Goal: Communication & Community: Participate in discussion

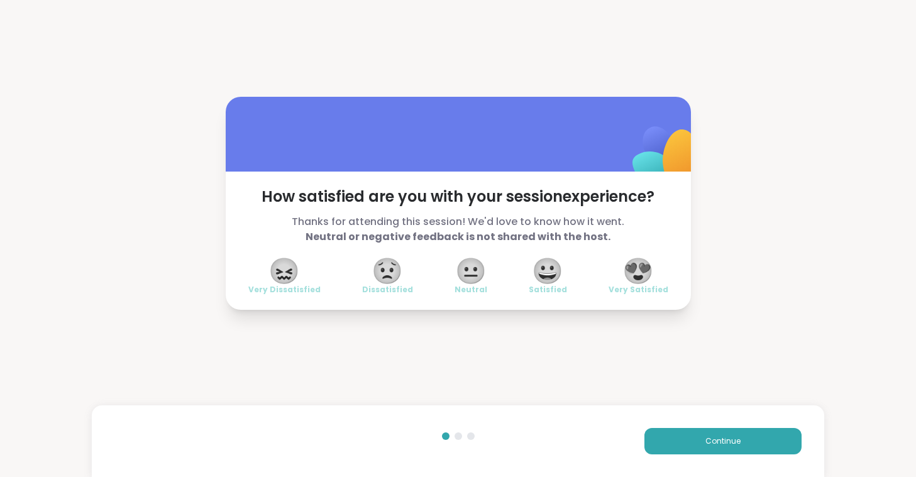
click at [636, 392] on div "How satisfied are you with your session experience? Thanks for attending this s…" at bounding box center [458, 203] width 916 height 407
click at [643, 278] on span "😍" at bounding box center [637, 271] width 31 height 23
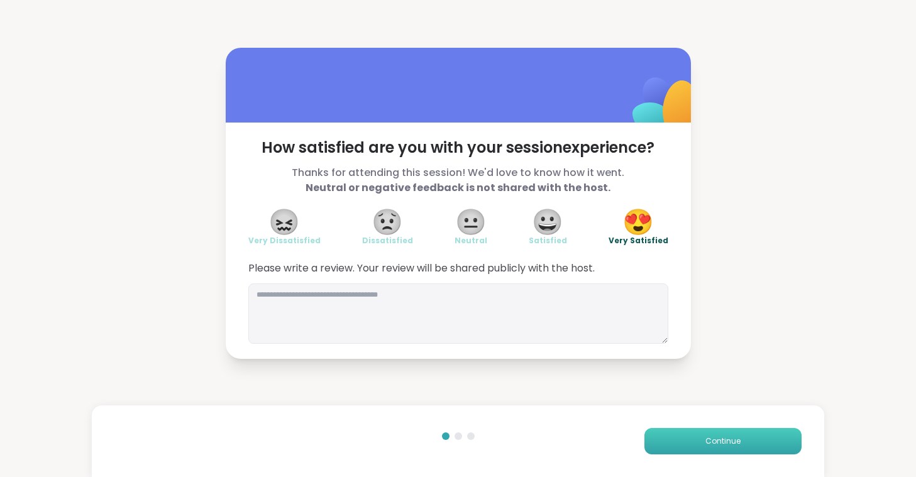
click at [698, 438] on button "Continue" at bounding box center [722, 441] width 157 height 26
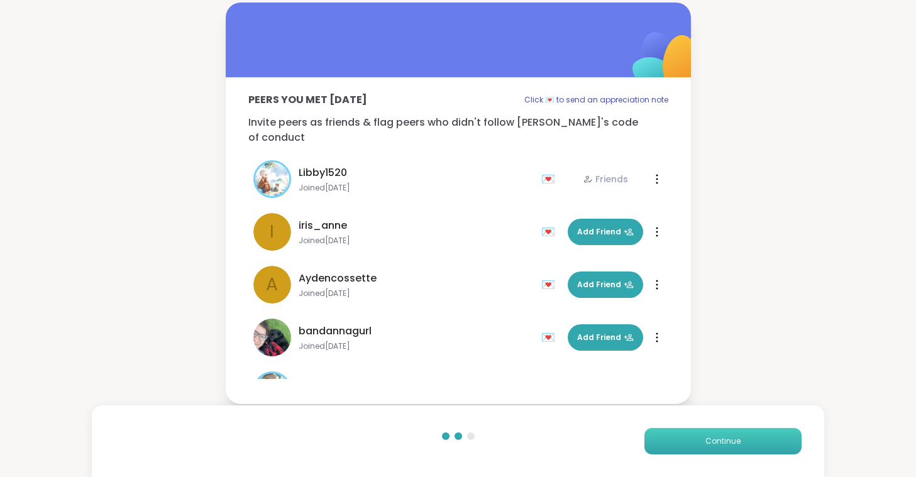
click at [722, 440] on span "Continue" at bounding box center [722, 441] width 35 height 11
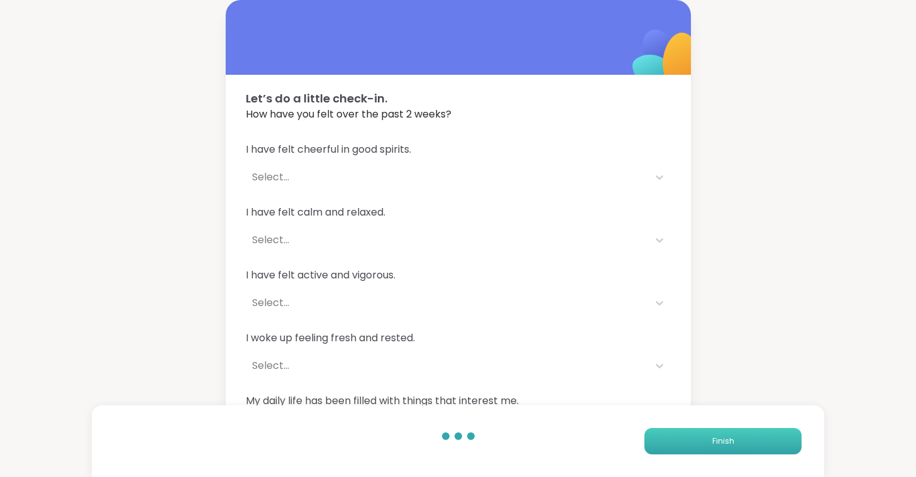
click at [722, 440] on span "Finish" at bounding box center [723, 441] width 22 height 11
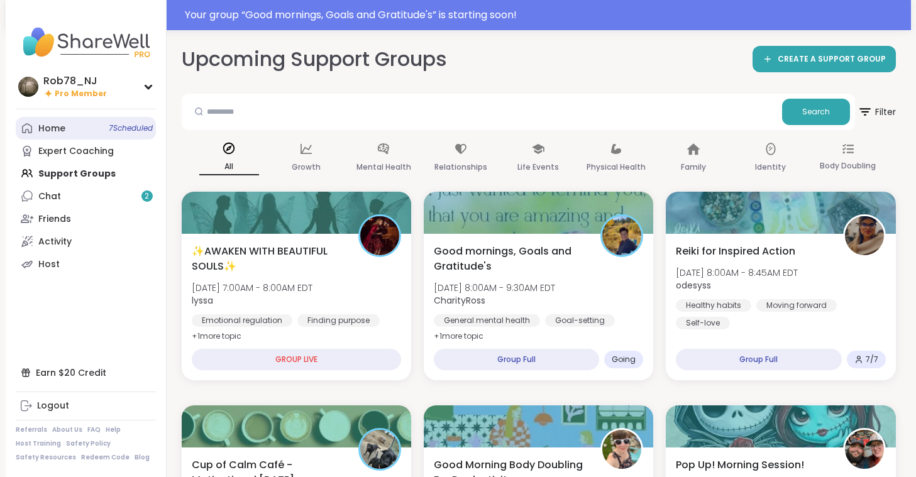
click at [64, 122] on link "Home 7 Scheduled" at bounding box center [86, 128] width 140 height 23
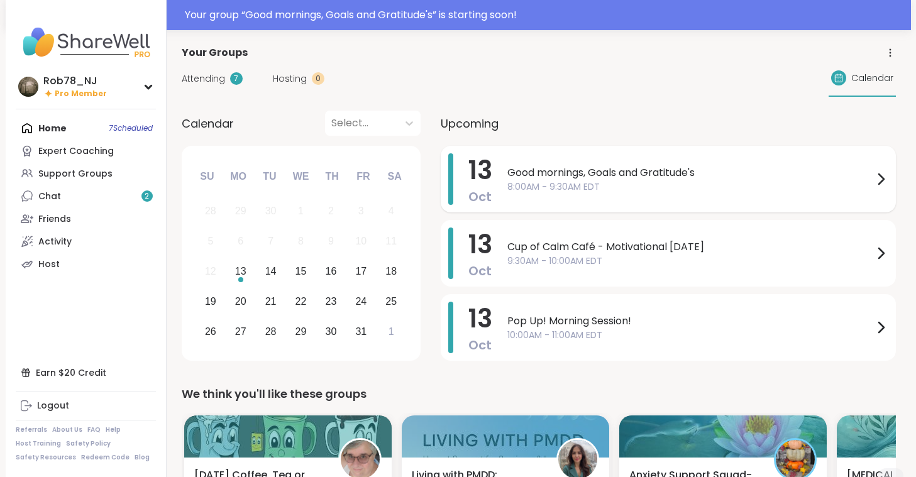
click at [587, 188] on span "8:00AM - 9:30AM EDT" at bounding box center [690, 186] width 366 height 13
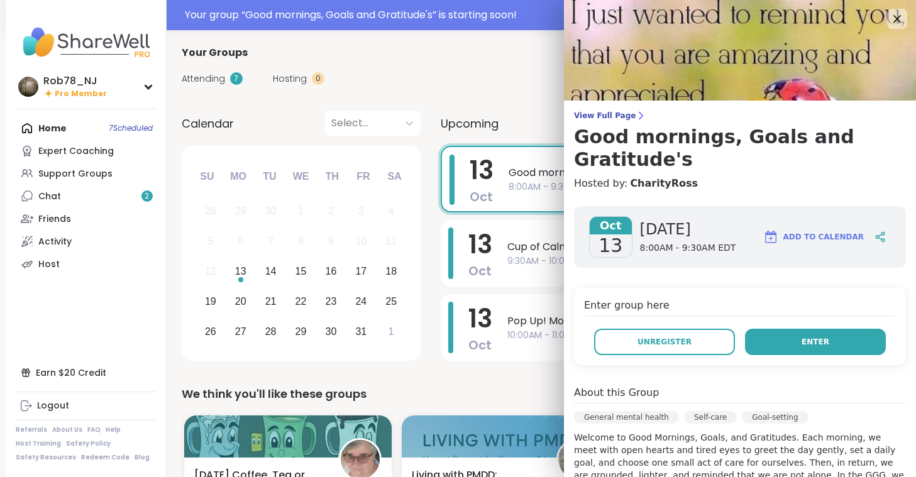
click at [790, 329] on button "Enter" at bounding box center [815, 342] width 141 height 26
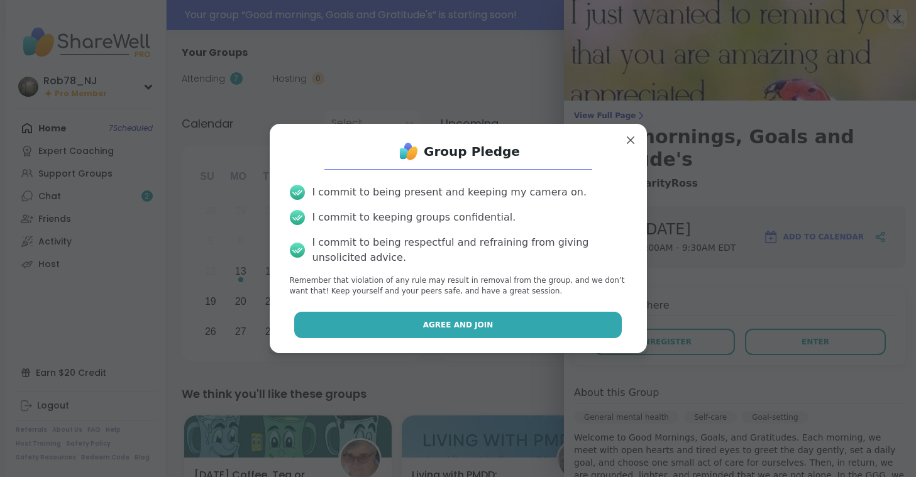
click at [460, 319] on button "Agree and Join" at bounding box center [458, 325] width 328 height 26
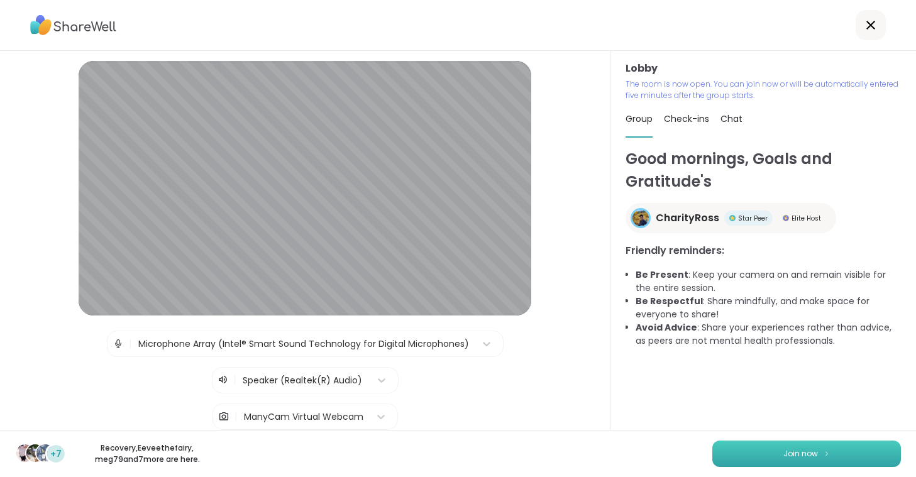
click at [765, 448] on button "Join now" at bounding box center [806, 454] width 189 height 26
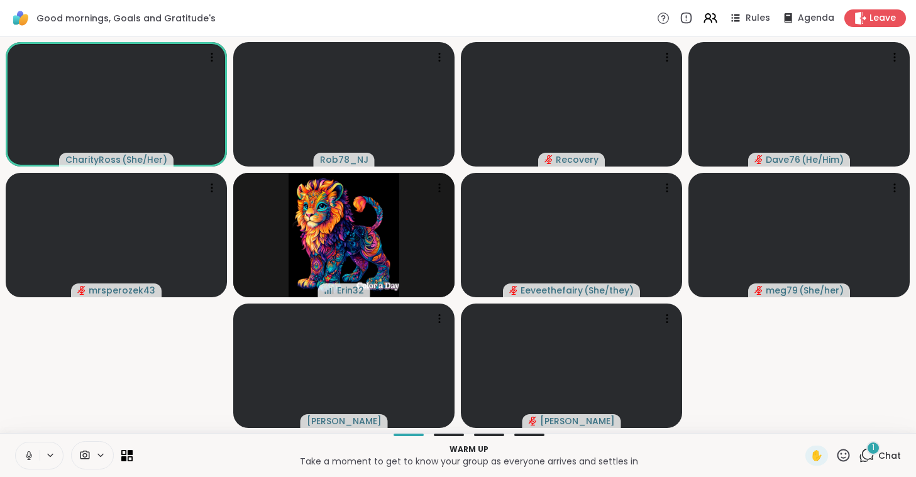
click at [28, 456] on icon at bounding box center [28, 454] width 3 height 6
click at [97, 456] on icon at bounding box center [101, 455] width 10 height 11
click at [100, 415] on div "ManyCam Virtual Webcam" at bounding box center [115, 410] width 134 height 15
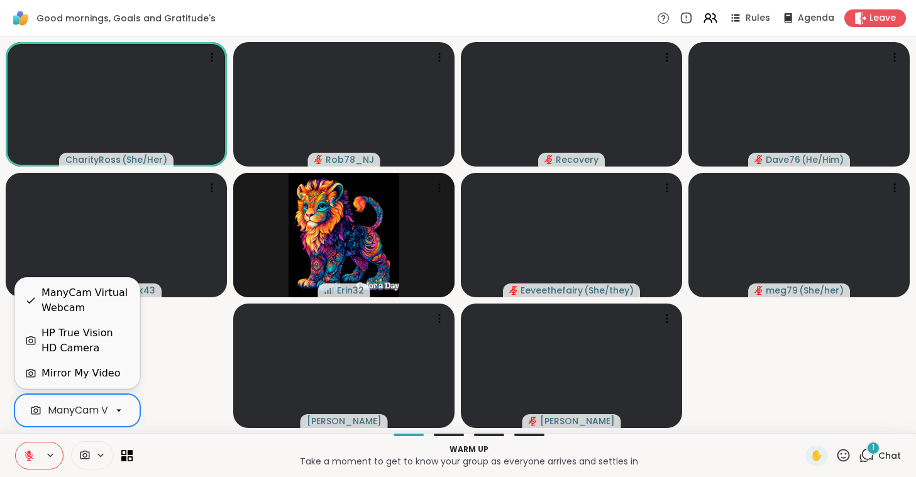
scroll to position [0, 56]
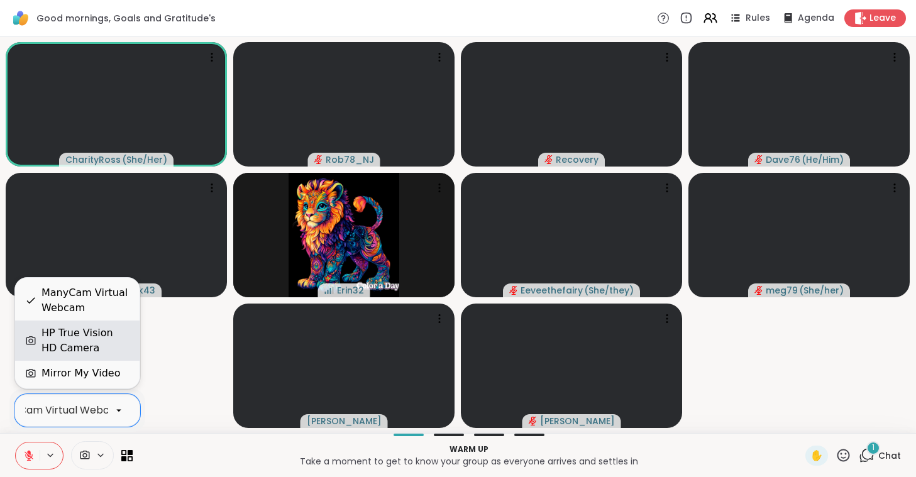
click at [102, 348] on div "HP True Vision HD Camera" at bounding box center [85, 341] width 88 height 30
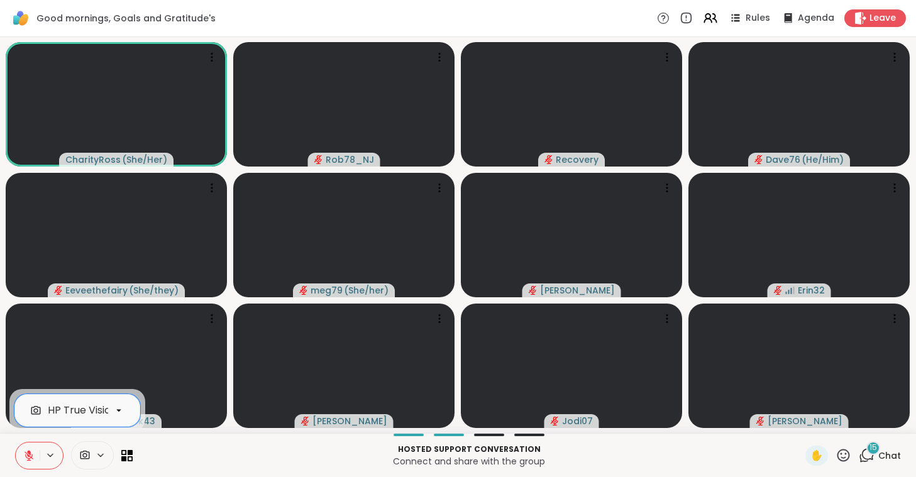
click at [25, 449] on button at bounding box center [28, 456] width 24 height 26
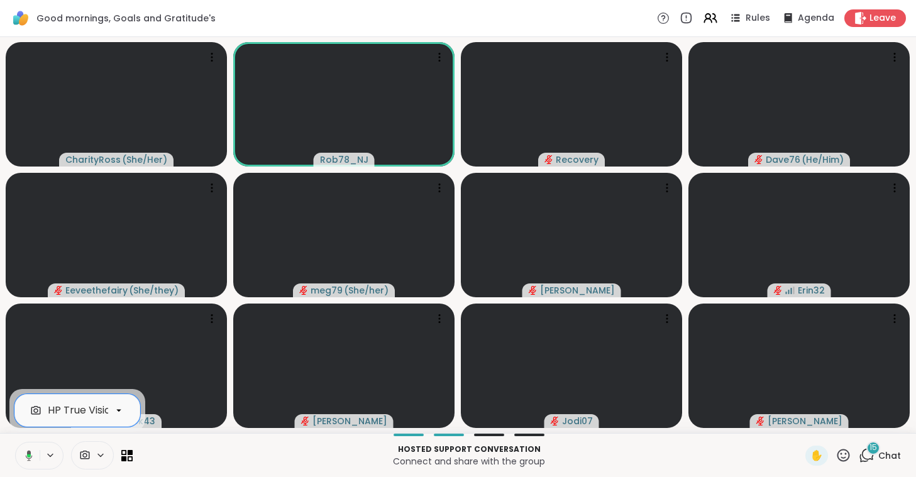
click at [25, 449] on button at bounding box center [27, 456] width 26 height 26
